Goal: Information Seeking & Learning: Learn about a topic

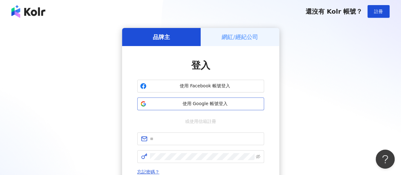
click at [225, 101] on span "使用 Google 帳號登入" at bounding box center [205, 103] width 112 height 6
click at [224, 103] on span "使用 Google 帳號登入" at bounding box center [205, 103] width 112 height 6
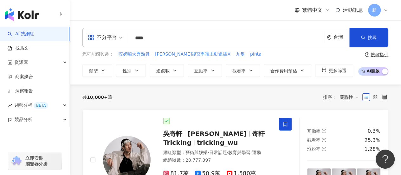
type input "**"
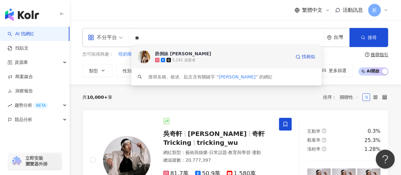
click at [195, 58] on div "5,181 追蹤者" at bounding box center [223, 60] width 136 height 6
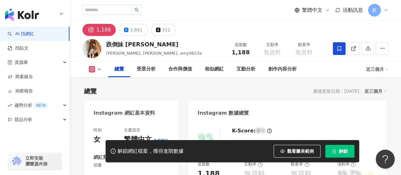
scroll to position [53, 0]
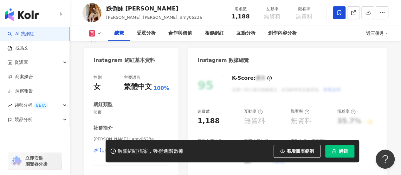
click at [131, 147] on div "[URL][DOMAIN_NAME]" at bounding box center [123, 150] width 46 height 6
